Goal: Complete application form

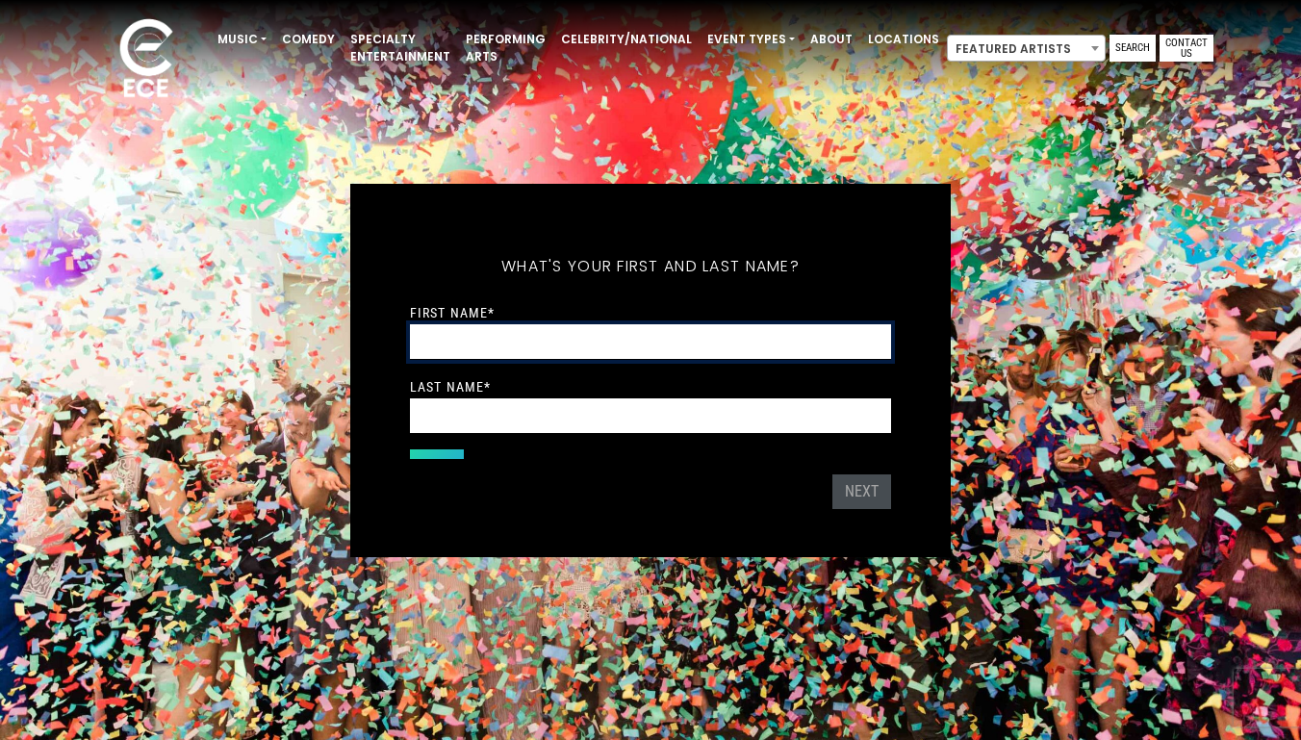
click at [586, 326] on input "First Name *" at bounding box center [650, 342] width 481 height 36
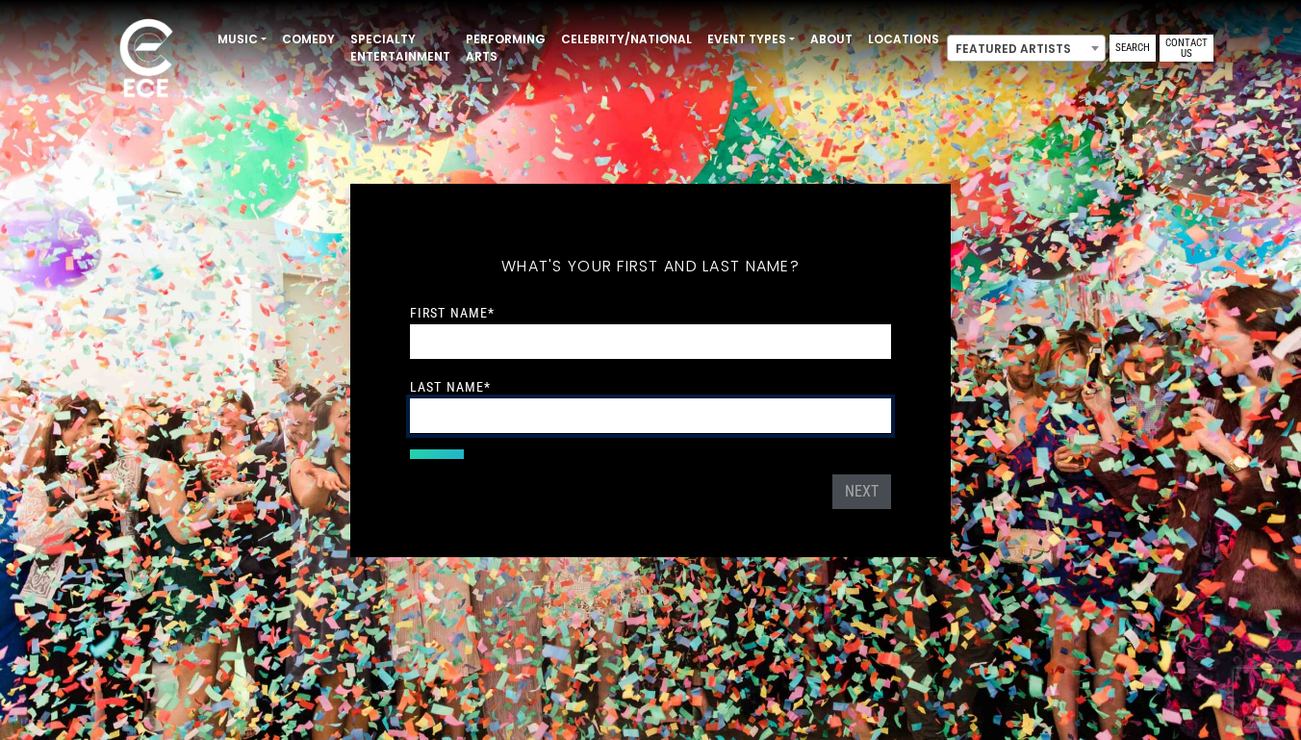
click at [443, 414] on input "Last Name *" at bounding box center [650, 416] width 481 height 36
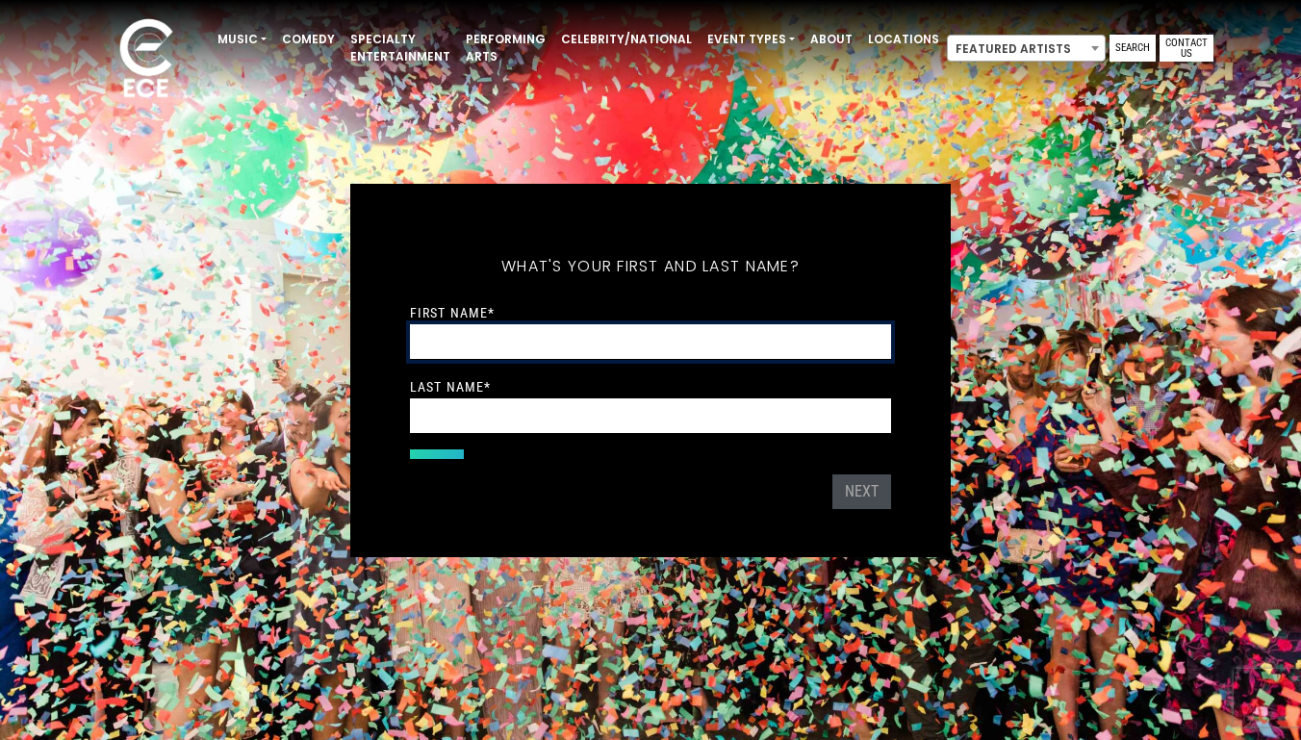
click at [469, 341] on input "First Name *" at bounding box center [650, 342] width 481 height 36
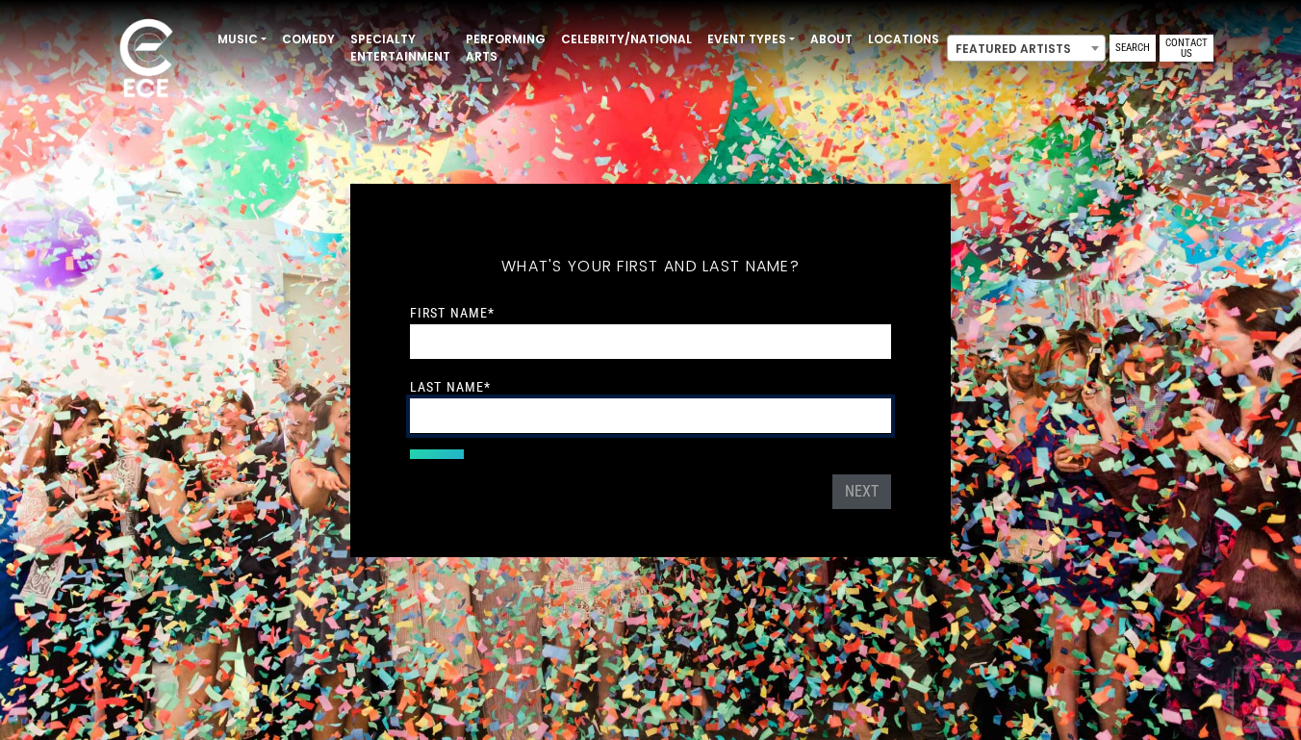
click at [456, 406] on input "Last Name *" at bounding box center [650, 416] width 481 height 36
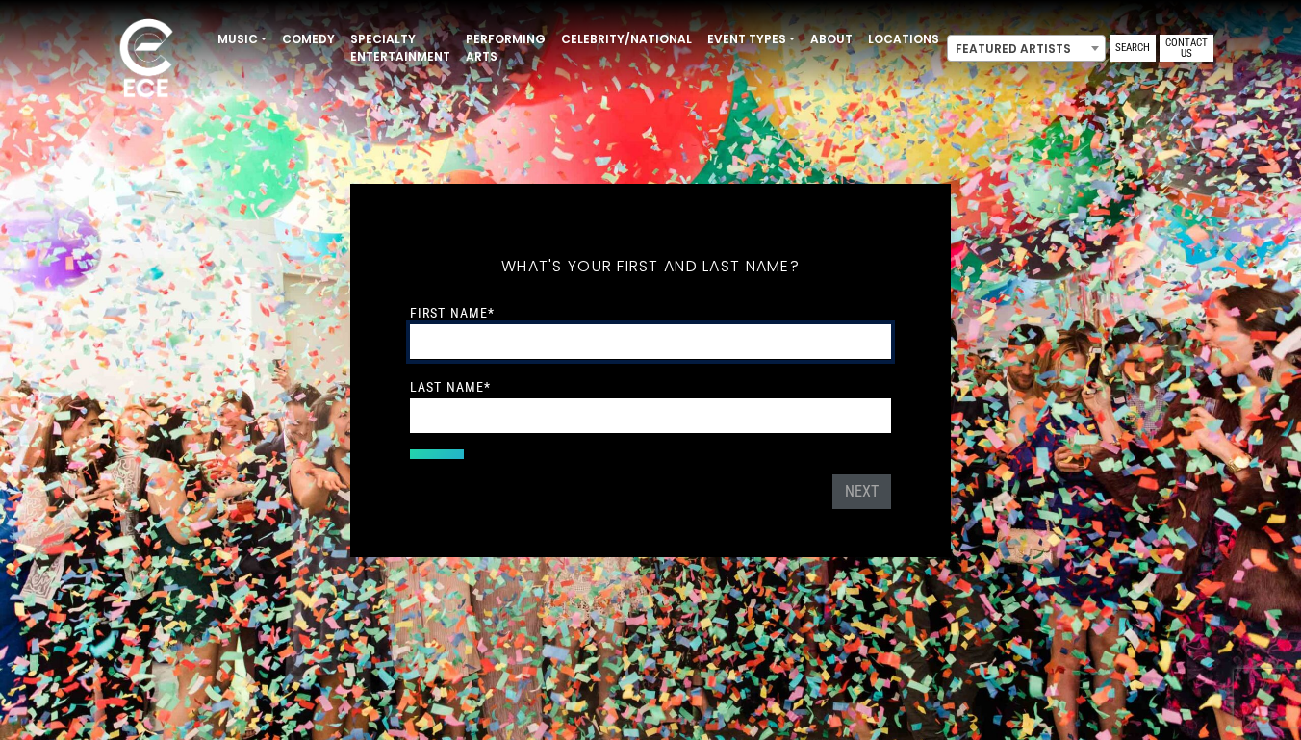
click at [447, 354] on input "First Name *" at bounding box center [650, 342] width 481 height 36
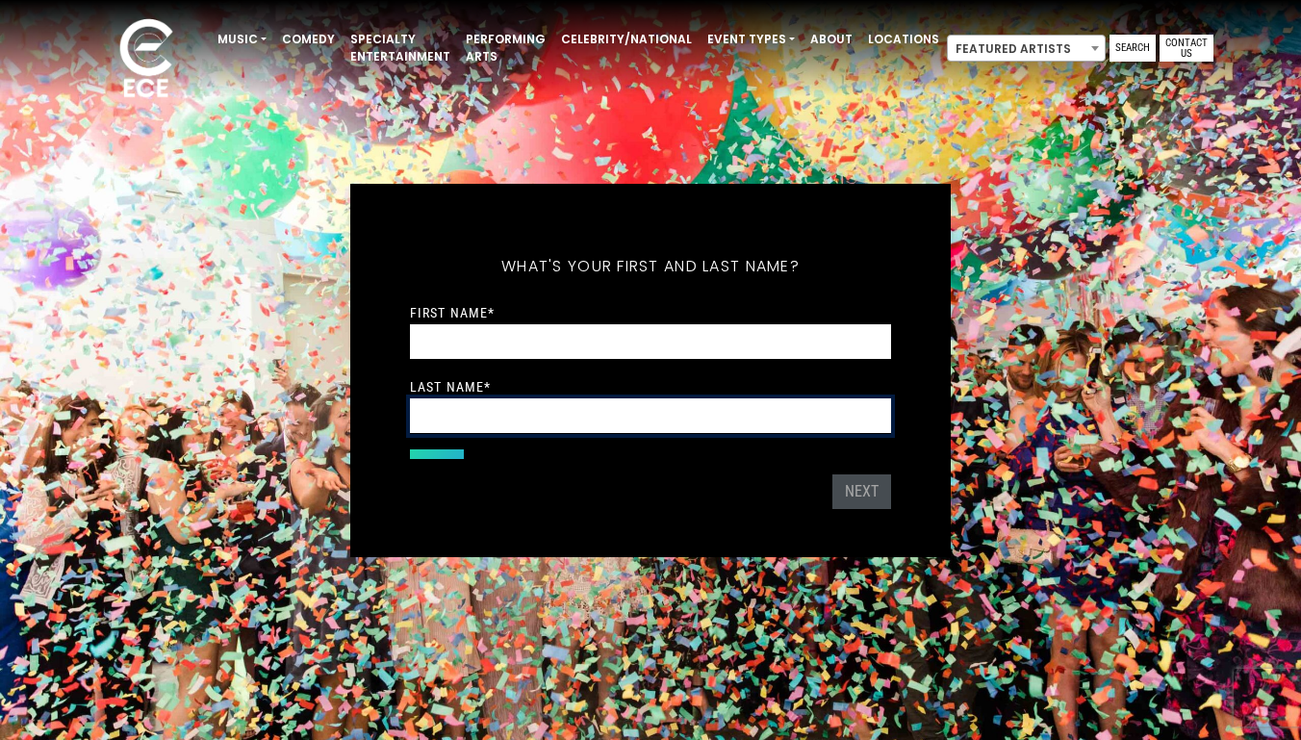
click at [447, 413] on input "Last Name *" at bounding box center [650, 416] width 481 height 36
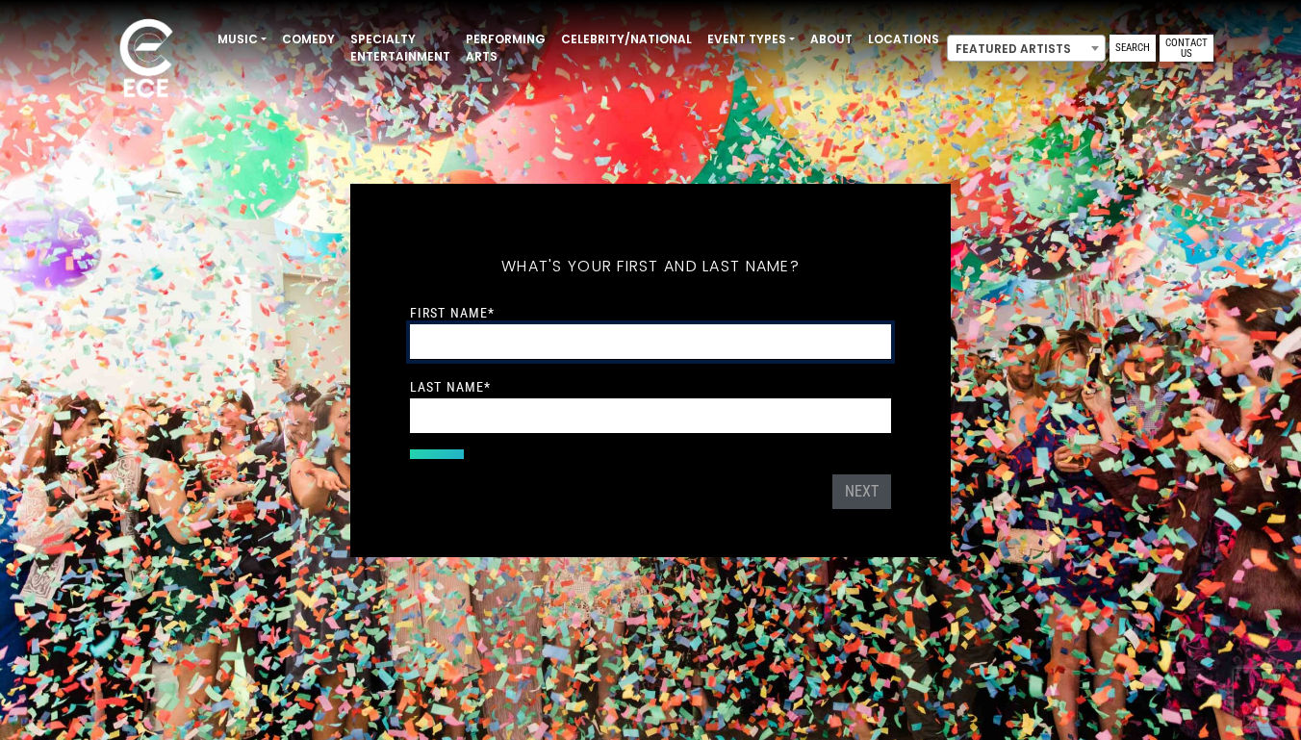
click at [449, 341] on input "First Name *" at bounding box center [650, 342] width 481 height 36
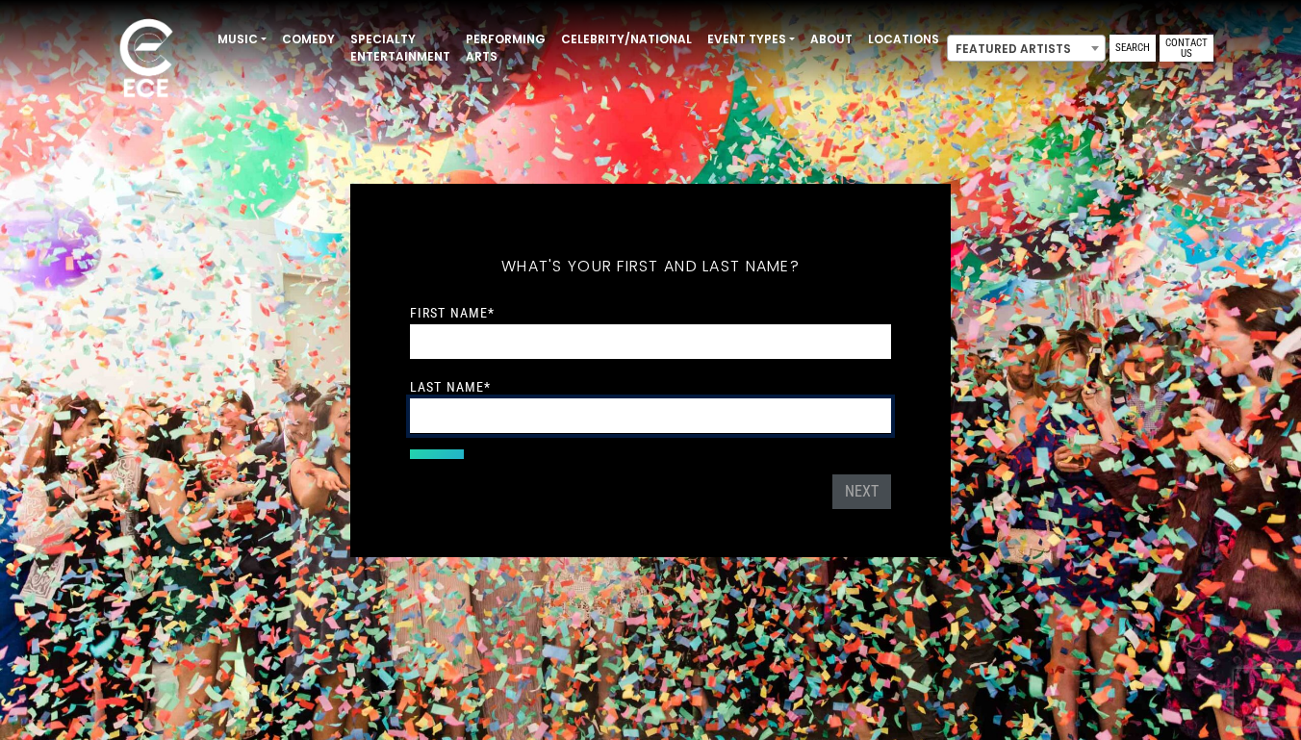
click at [449, 399] on input "Last Name *" at bounding box center [650, 416] width 481 height 36
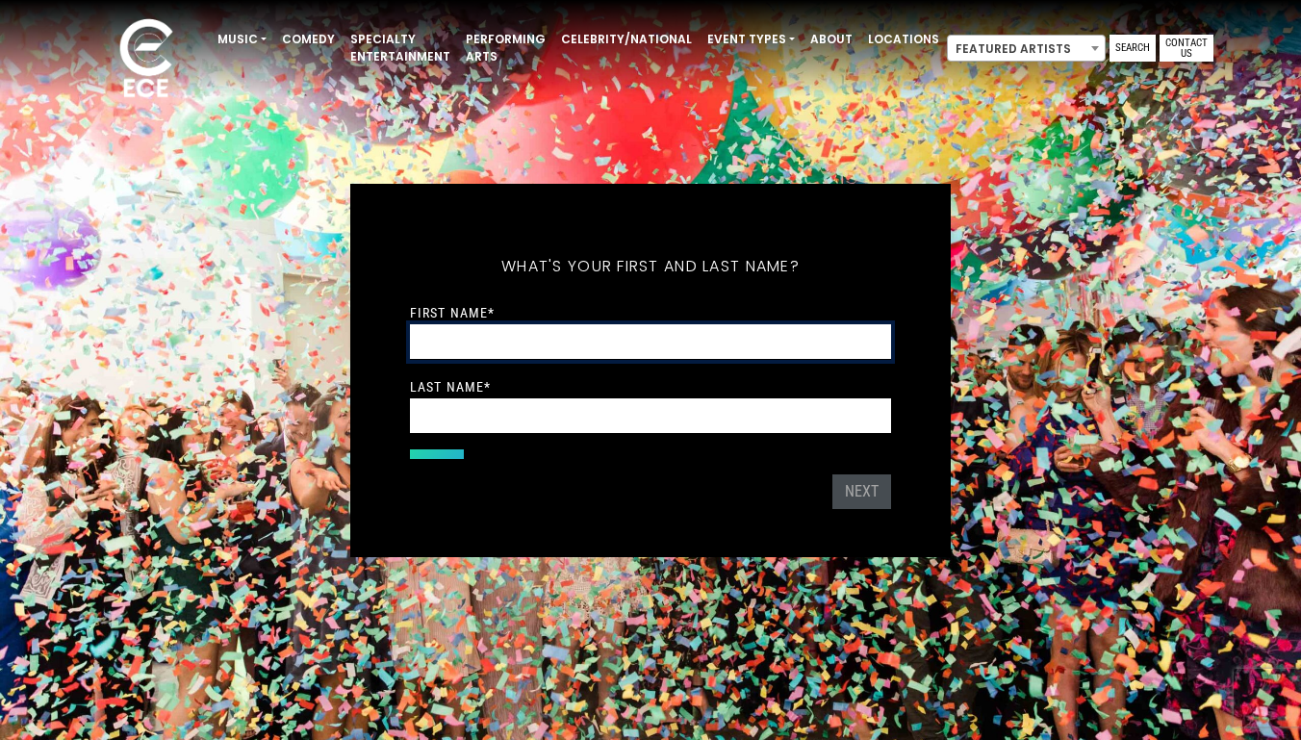
click at [444, 325] on input "First Name *" at bounding box center [650, 342] width 481 height 36
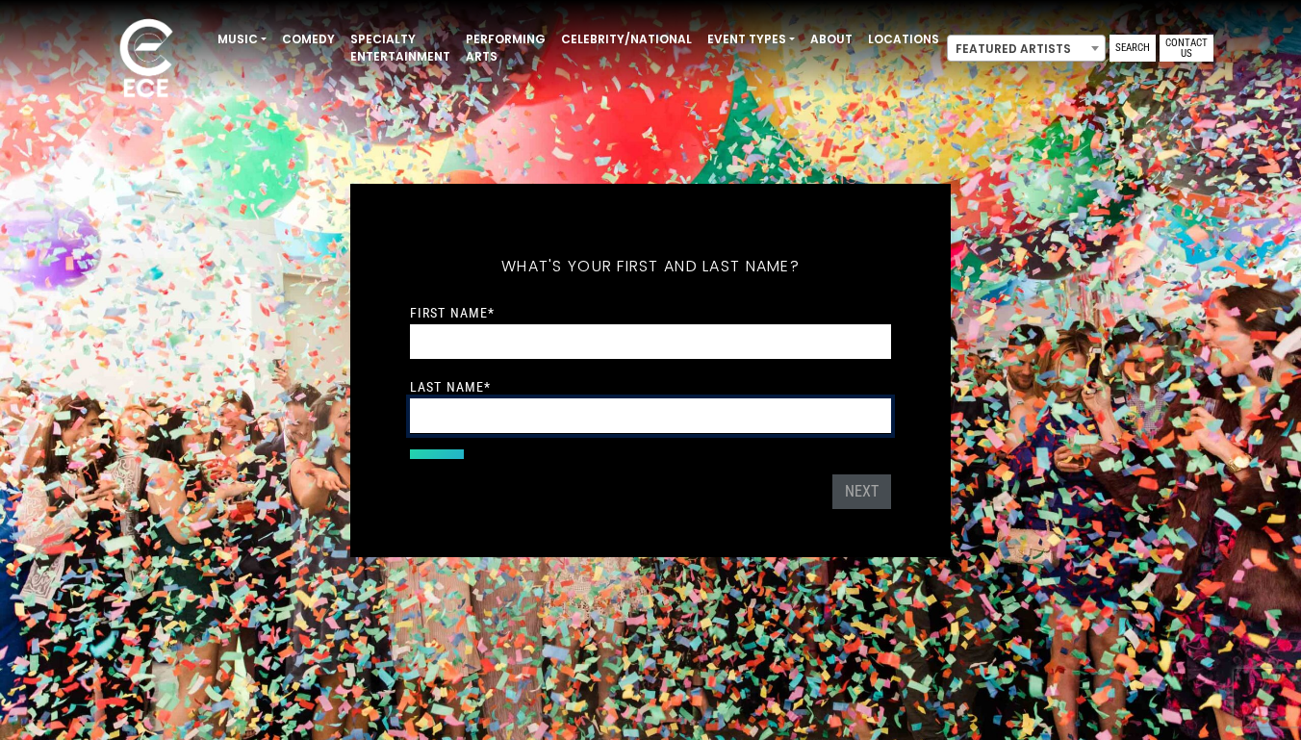
click at [444, 413] on input "Last Name *" at bounding box center [650, 416] width 481 height 36
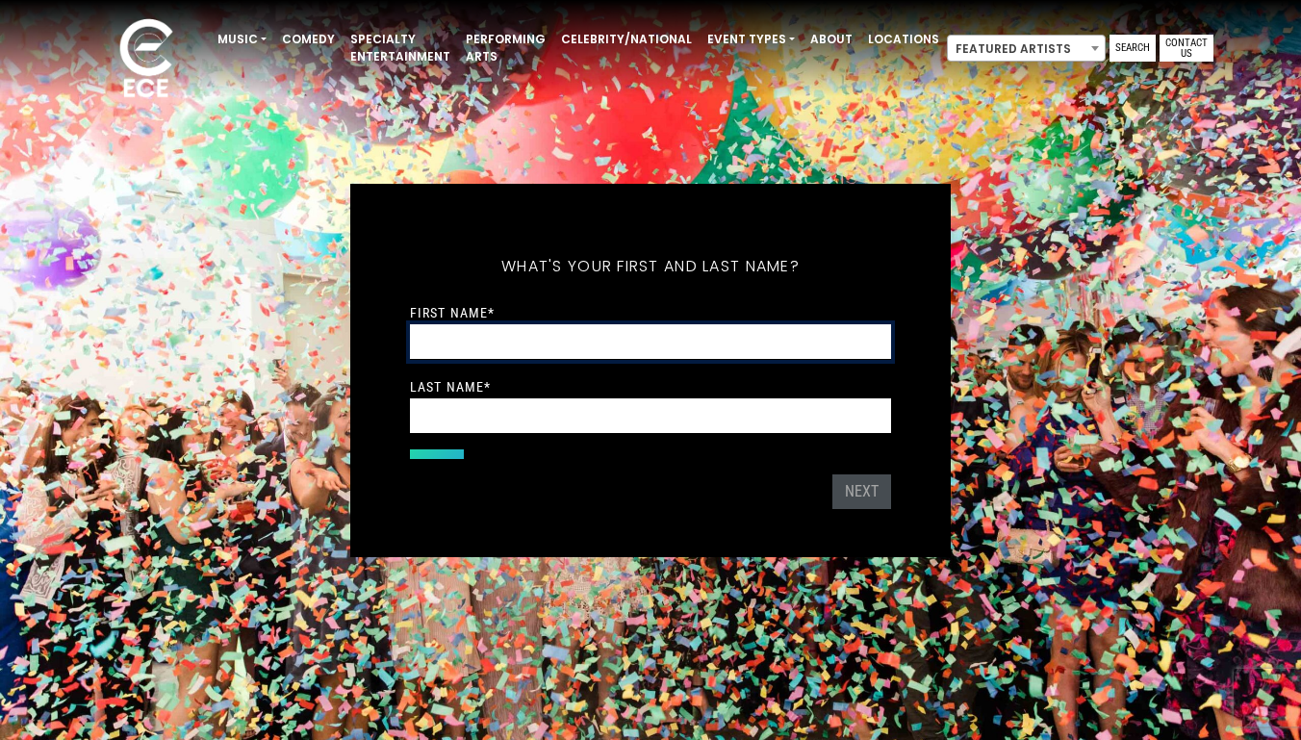
click at [444, 341] on input "First Name *" at bounding box center [650, 342] width 481 height 36
drag, startPoint x: 444, startPoint y: 397, endPoint x: 444, endPoint y: 343, distance: 54.8
click at [444, 396] on div "Last Name *" at bounding box center [650, 404] width 481 height 59
click at [444, 343] on input "First Name *" at bounding box center [650, 342] width 481 height 36
